Goal: Transaction & Acquisition: Purchase product/service

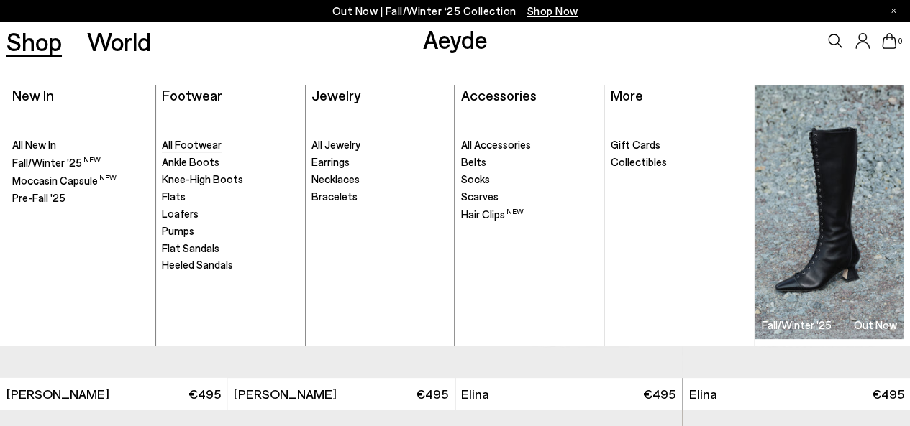
click at [188, 150] on span "All Footwear" at bounding box center [192, 144] width 60 height 13
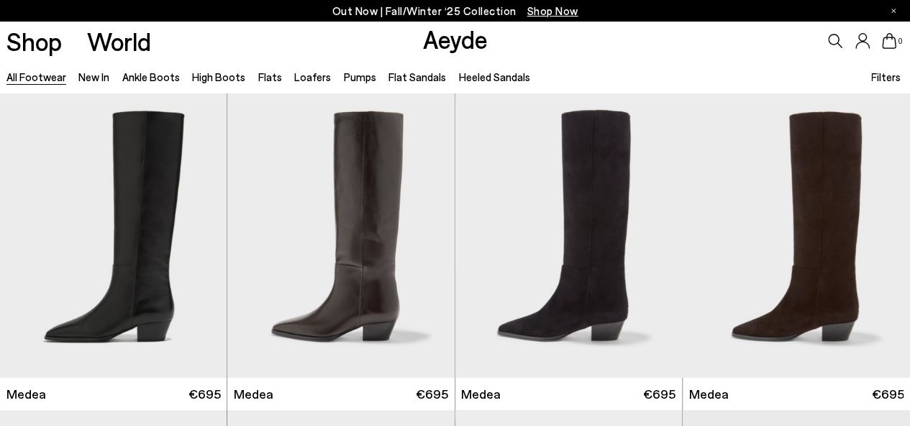
click at [887, 77] on span "Filters" at bounding box center [885, 76] width 29 height 13
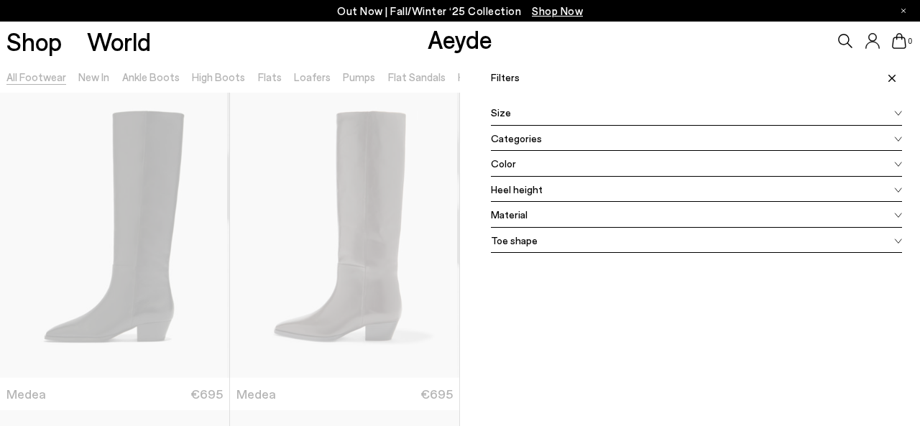
click at [608, 113] on div "Size" at bounding box center [696, 113] width 411 height 26
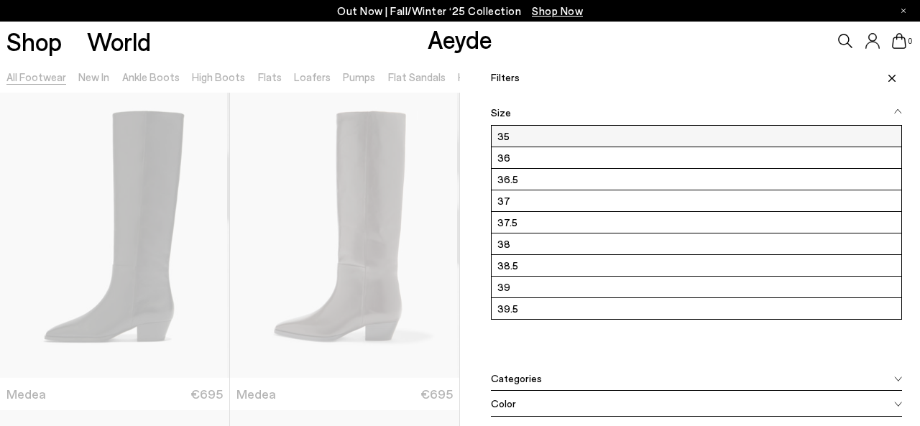
click at [506, 133] on label "35" at bounding box center [697, 136] width 410 height 21
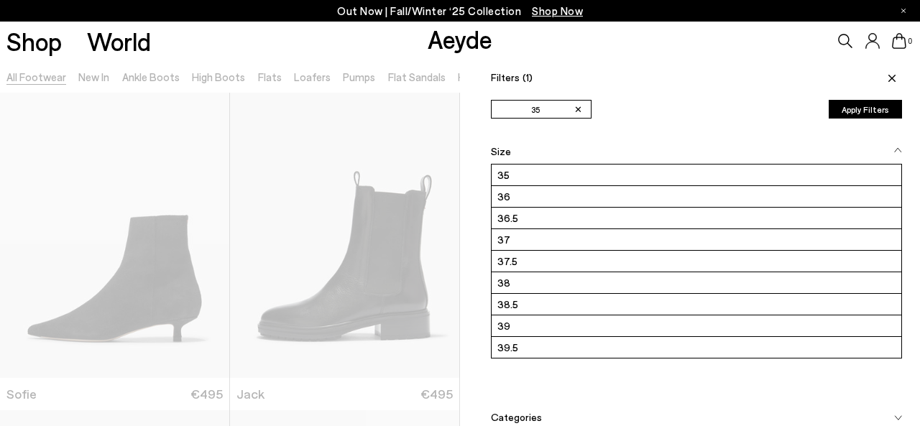
click at [853, 110] on button "Apply Filters" at bounding box center [865, 109] width 73 height 19
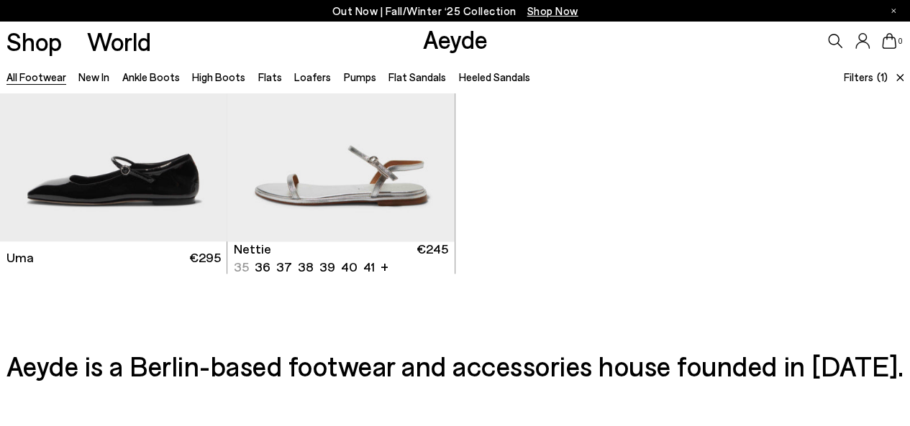
scroll to position [431, 0]
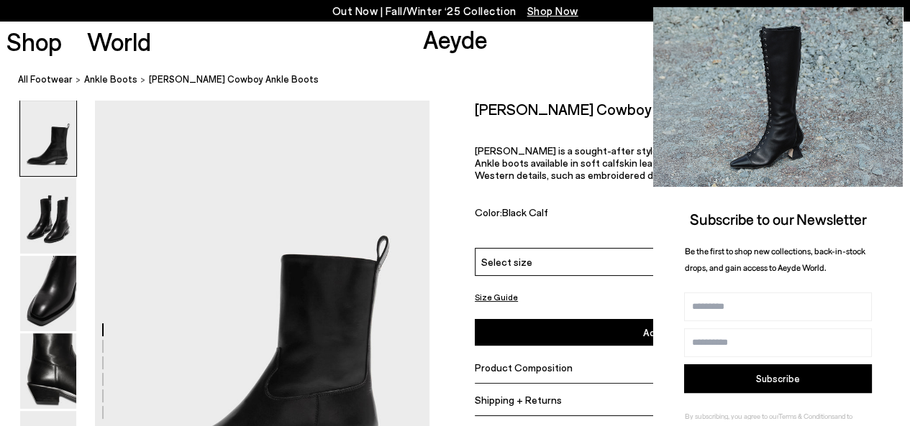
click at [890, 24] on icon at bounding box center [888, 21] width 19 height 19
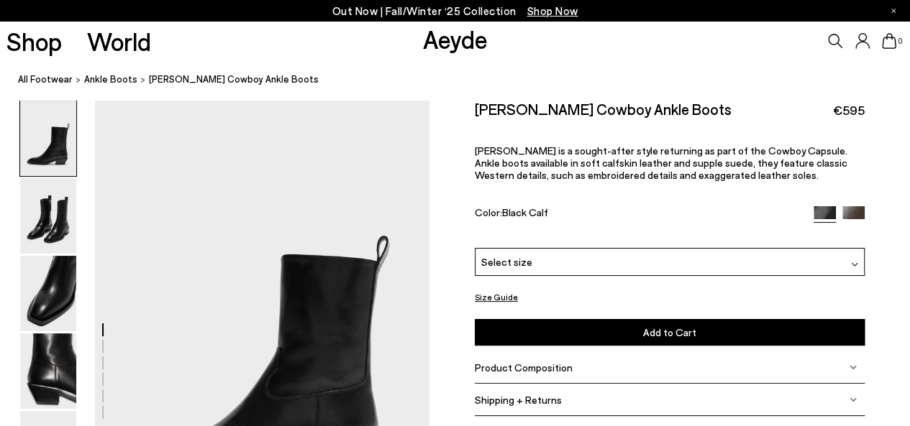
click at [581, 260] on div "Select size" at bounding box center [670, 262] width 390 height 28
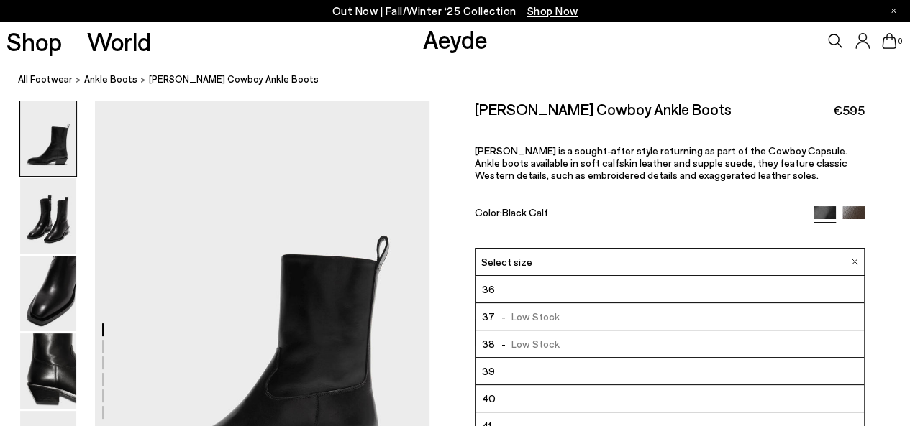
click at [847, 208] on img at bounding box center [853, 217] width 22 height 22
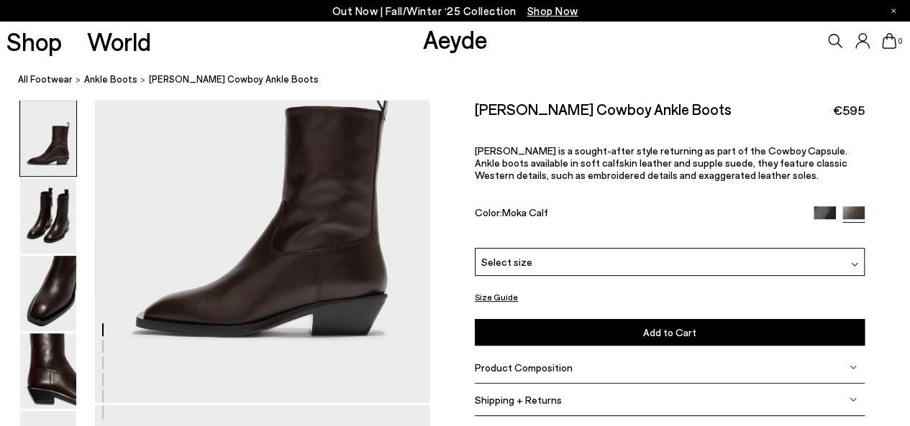
scroll to position [144, 0]
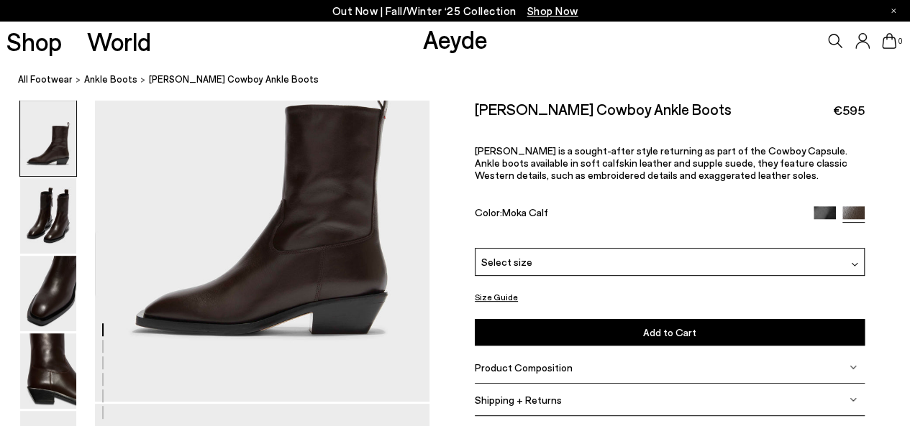
click at [535, 252] on div "Select size" at bounding box center [670, 262] width 390 height 28
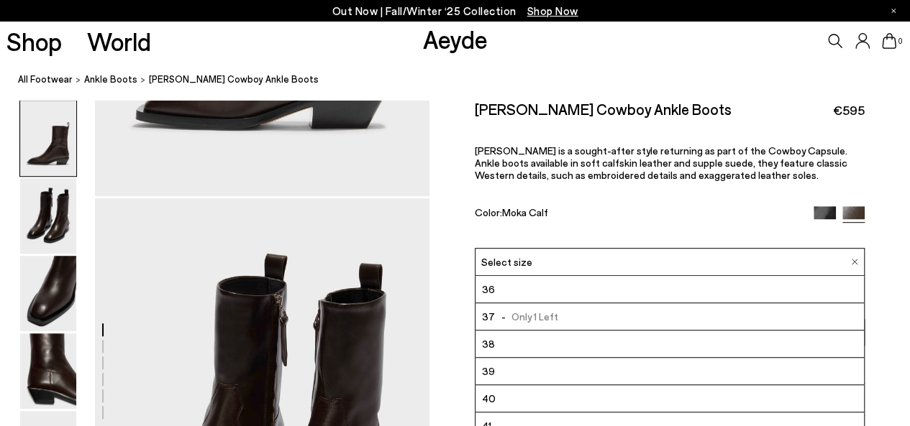
scroll to position [431, 0]
